Goal: Task Accomplishment & Management: Manage account settings

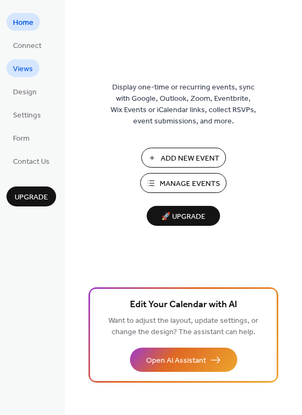
click at [29, 66] on span "Views" at bounding box center [23, 69] width 20 height 11
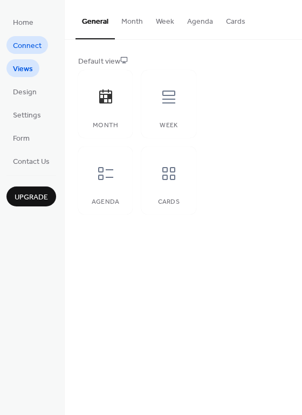
click at [22, 41] on span "Connect" at bounding box center [27, 45] width 29 height 11
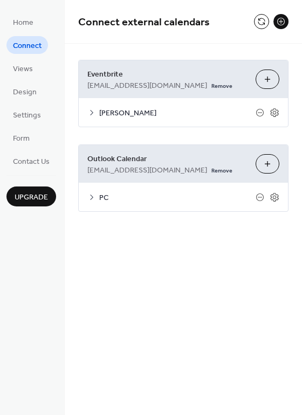
click at [96, 211] on div "PC" at bounding box center [183, 197] width 209 height 29
click at [99, 200] on div "PC" at bounding box center [183, 197] width 209 height 29
click at [278, 202] on icon at bounding box center [274, 197] width 10 height 10
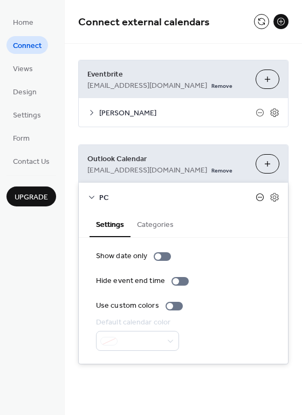
click at [258, 202] on icon at bounding box center [259, 197] width 9 height 9
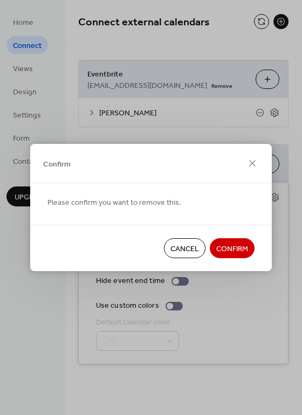
click at [240, 250] on span "Confirm" at bounding box center [232, 249] width 32 height 11
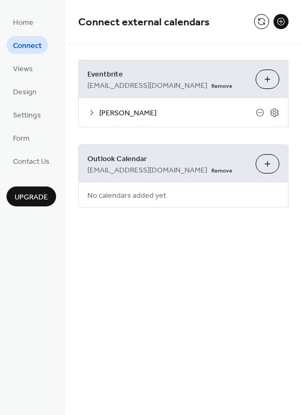
click at [268, 174] on button "Choose Calendars" at bounding box center [267, 163] width 24 height 19
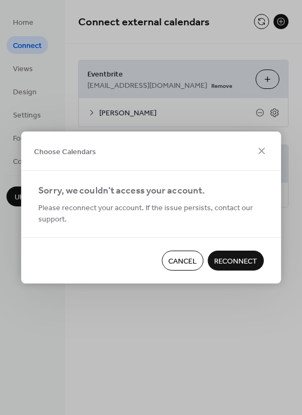
click at [239, 258] on span "Reconnect" at bounding box center [235, 261] width 43 height 11
click at [167, 207] on span "Please reconnect your account. If the issue persists, contact our support." at bounding box center [150, 214] width 225 height 23
click at [232, 268] on div "Cancel Reconnect" at bounding box center [151, 260] width 260 height 46
click at [216, 18] on div "Choose Calendars Sorry, we couldn't access your account. Please reconnect your …" at bounding box center [151, 207] width 302 height 415
click at [261, 150] on icon at bounding box center [261, 150] width 13 height 13
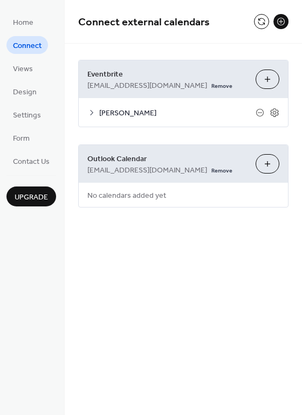
click at [267, 169] on button "Choose Calendars" at bounding box center [267, 163] width 24 height 19
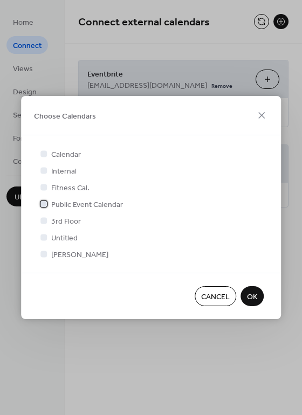
click at [92, 202] on span "Public Event Calendar" at bounding box center [87, 204] width 72 height 11
click at [251, 297] on span "OK" at bounding box center [252, 297] width 10 height 11
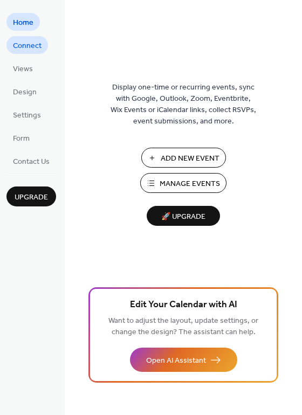
click at [30, 45] on span "Connect" at bounding box center [27, 45] width 29 height 11
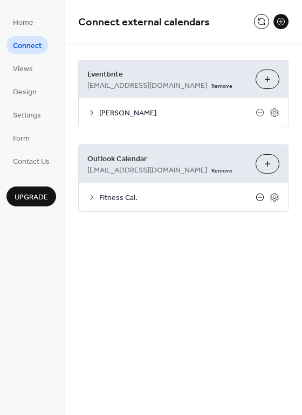
click at [262, 202] on icon at bounding box center [259, 197] width 9 height 9
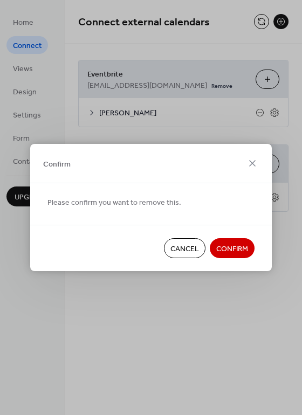
click at [233, 247] on span "Confirm" at bounding box center [232, 249] width 32 height 11
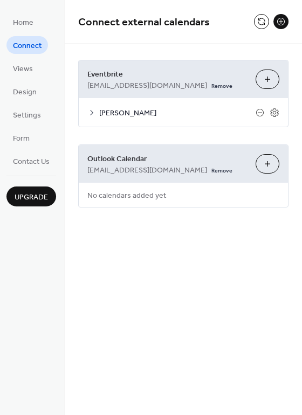
click at [266, 173] on button "Choose Calendars" at bounding box center [267, 163] width 24 height 19
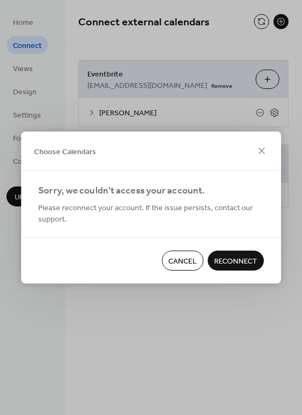
click at [230, 264] on span "Reconnect" at bounding box center [235, 261] width 43 height 11
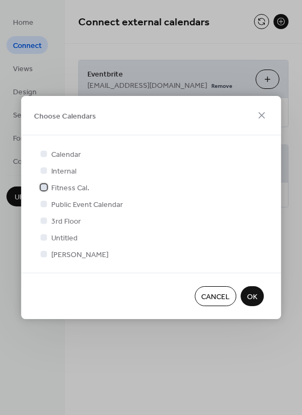
click at [70, 186] on span "Fitness Cal." at bounding box center [70, 188] width 38 height 11
click at [252, 295] on span "OK" at bounding box center [252, 297] width 10 height 11
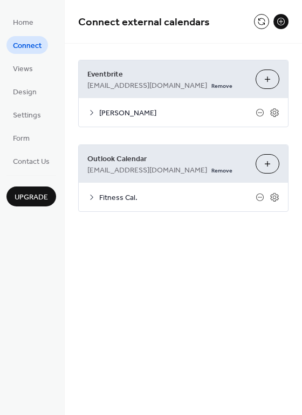
click at [122, 324] on div "**********" at bounding box center [183, 207] width 237 height 415
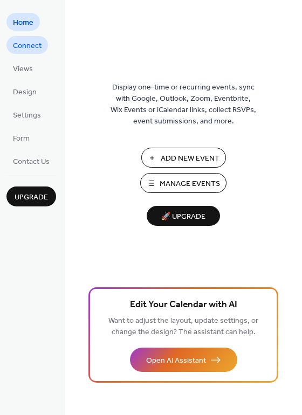
click at [24, 46] on span "Connect" at bounding box center [27, 45] width 29 height 11
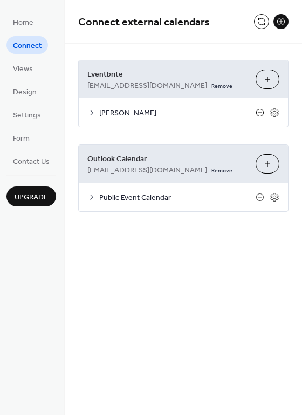
click at [257, 113] on icon at bounding box center [259, 112] width 9 height 9
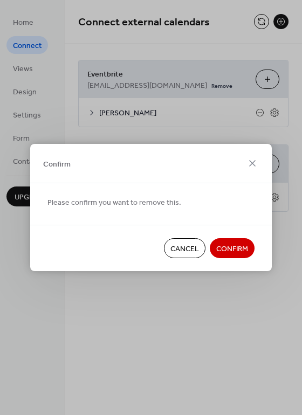
click at [233, 255] on span "Confirm" at bounding box center [232, 249] width 32 height 11
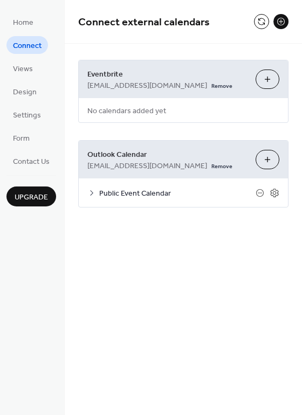
click at [259, 85] on button "Choose Organizers" at bounding box center [267, 79] width 24 height 19
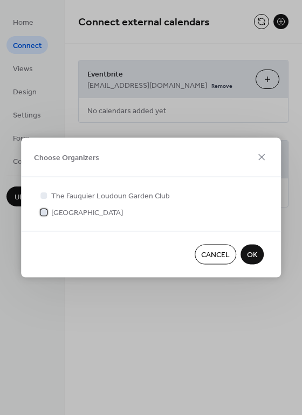
click at [71, 212] on span "Middleburg Community Center" at bounding box center [87, 212] width 72 height 11
click at [248, 259] on span "OK" at bounding box center [252, 255] width 10 height 11
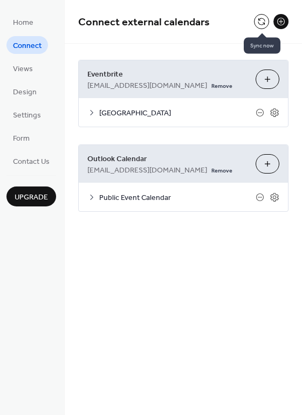
click at [263, 26] on button at bounding box center [261, 21] width 15 height 15
click at [169, 116] on span "Middleburg Community Center" at bounding box center [177, 113] width 156 height 11
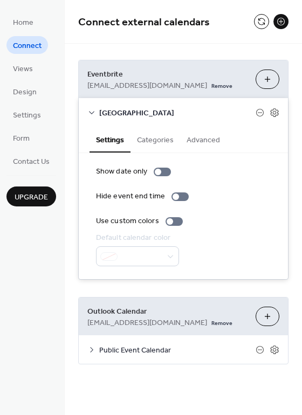
click at [169, 116] on span "Middleburg Community Center" at bounding box center [177, 113] width 156 height 11
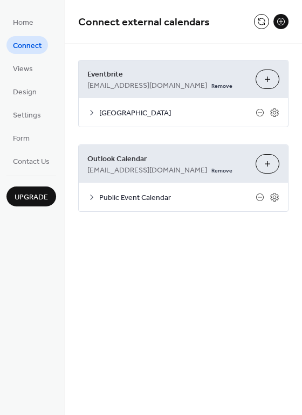
click at [169, 116] on span "Middleburg Community Center" at bounding box center [177, 113] width 156 height 11
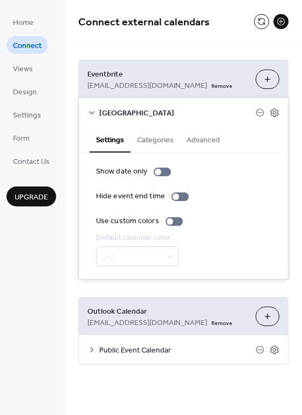
click at [173, 108] on span "Middleburg Community Center" at bounding box center [177, 113] width 156 height 11
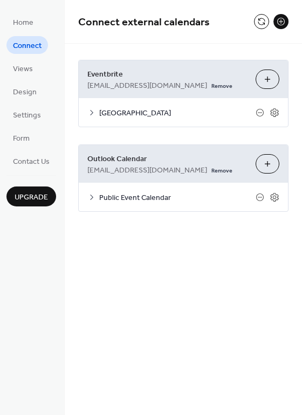
click at [173, 108] on span "Middleburg Community Center" at bounding box center [177, 113] width 156 height 11
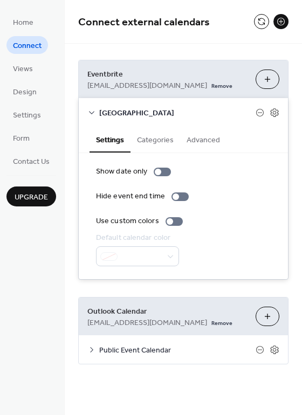
click at [173, 108] on span "Middleburg Community Center" at bounding box center [177, 113] width 156 height 11
